Goal: Entertainment & Leisure: Consume media (video, audio)

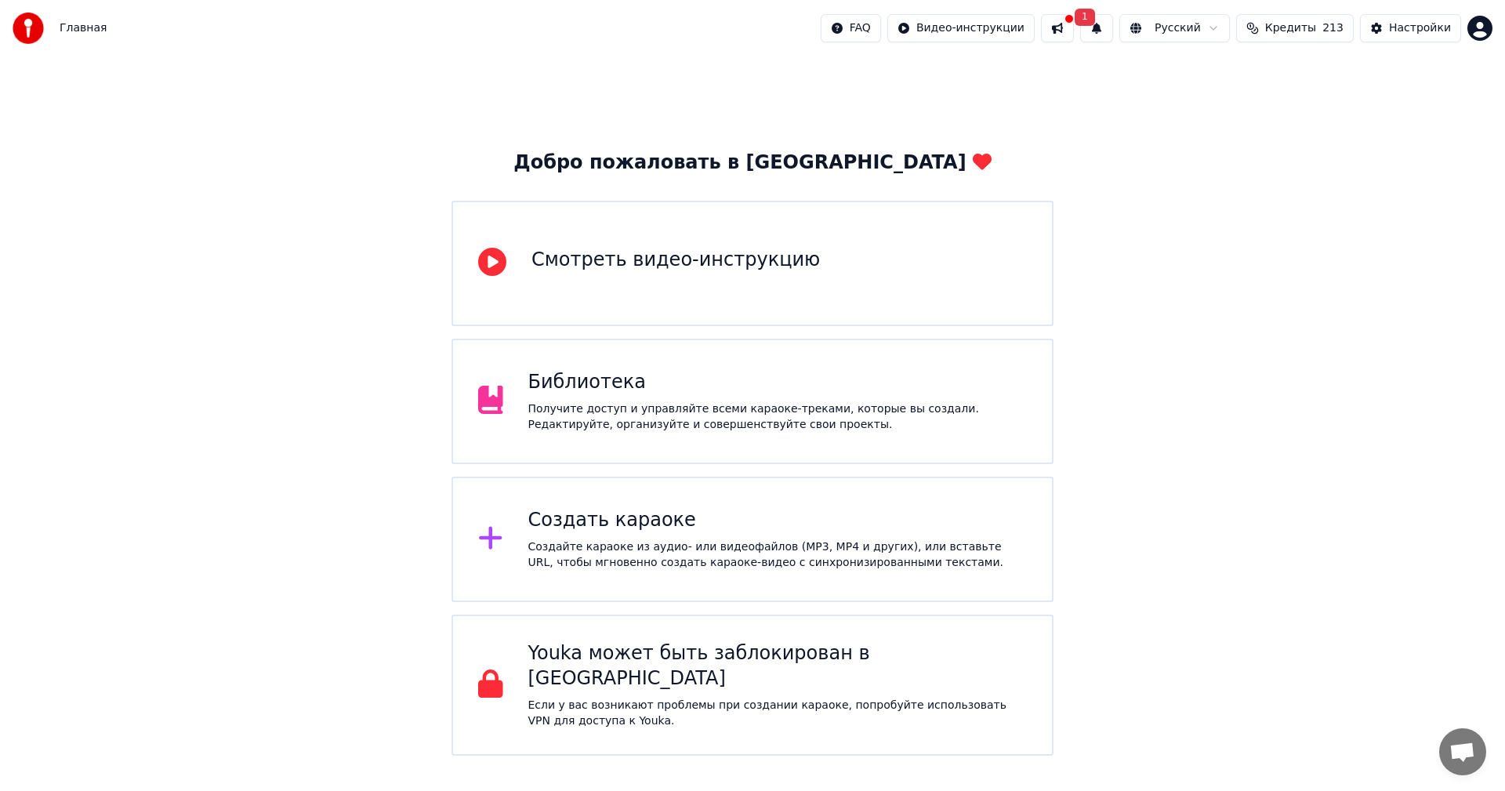
click at [599, 382] on div "Библиотека" at bounding box center [777, 382] width 499 height 25
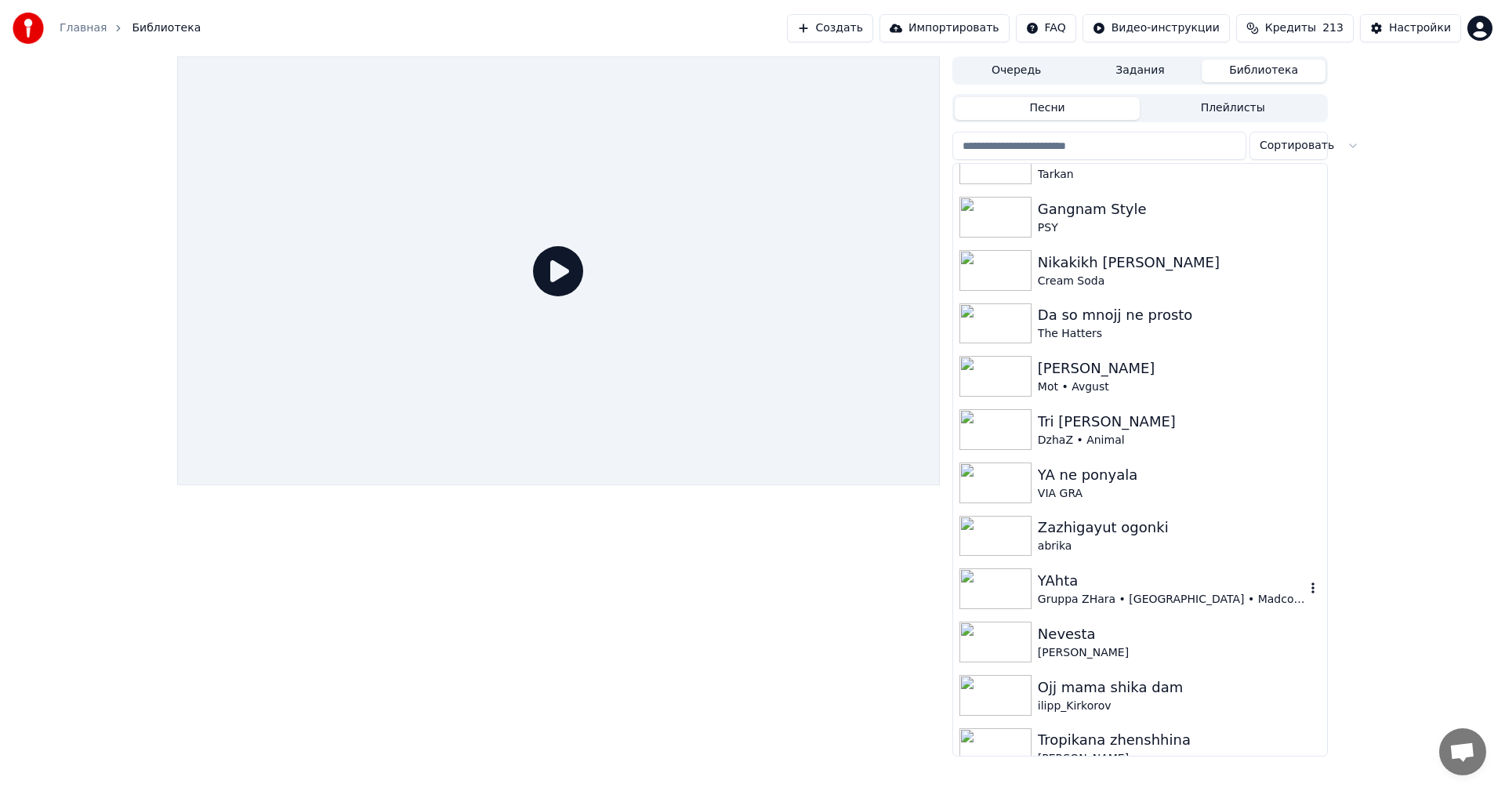
scroll to position [1173, 0]
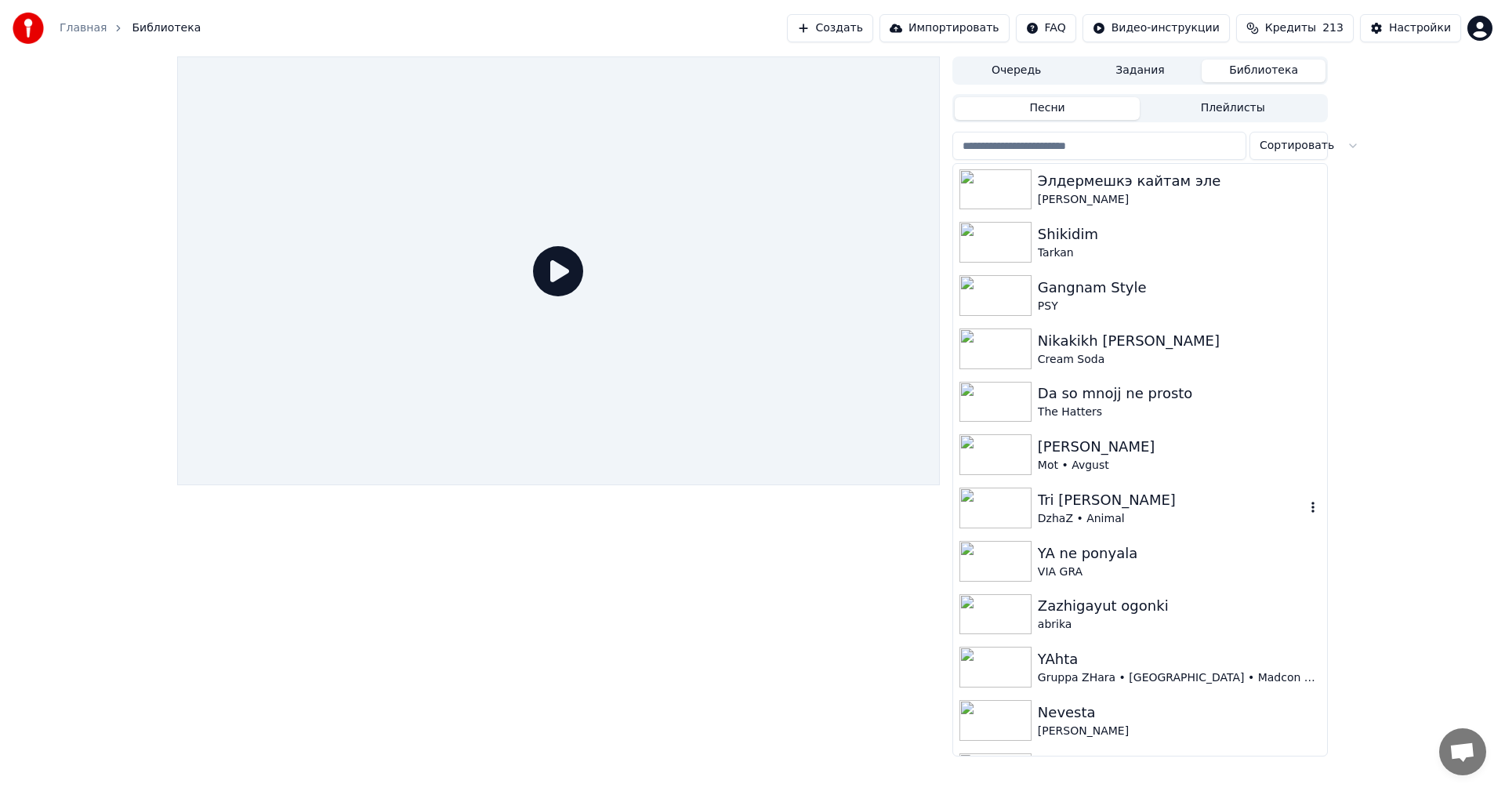
click at [1092, 511] on div "DzhaZ • Animal" at bounding box center [1171, 519] width 267 height 16
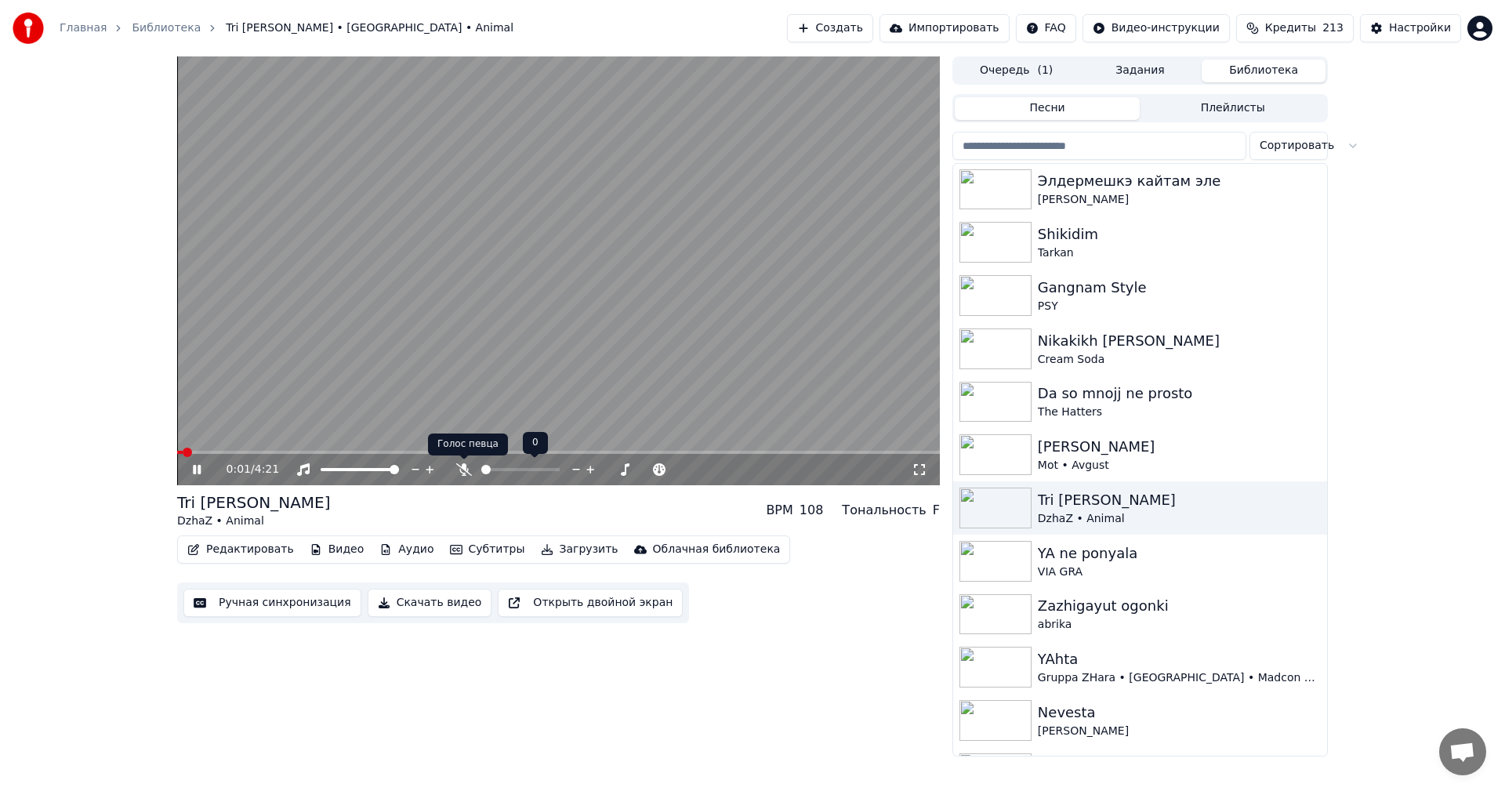
click at [461, 474] on icon at bounding box center [464, 469] width 16 height 13
click at [338, 451] on span at bounding box center [558, 452] width 763 height 3
click at [786, 269] on video at bounding box center [558, 270] width 763 height 429
